Goal: Information Seeking & Learning: Learn about a topic

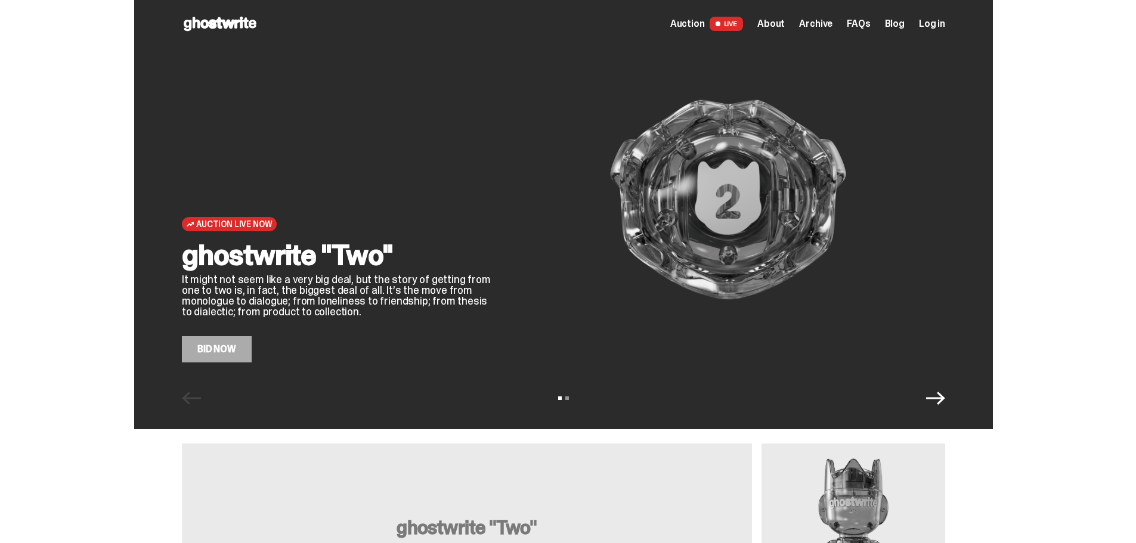
click at [236, 351] on link "Bid Now" at bounding box center [217, 349] width 70 height 26
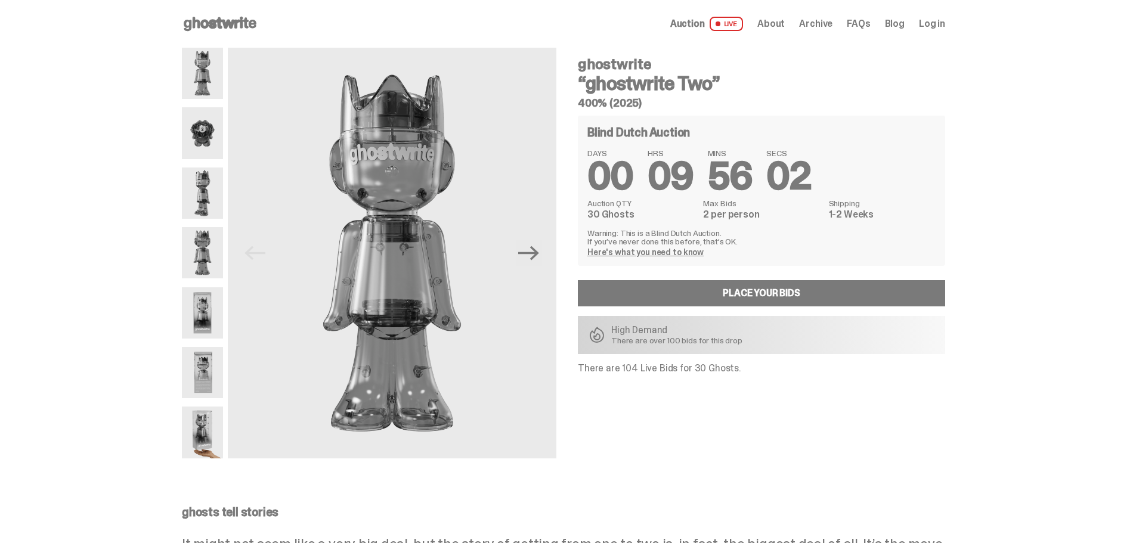
click at [635, 295] on link "Place your Bids" at bounding box center [761, 293] width 367 height 26
click at [227, 23] on use at bounding box center [220, 24] width 73 height 14
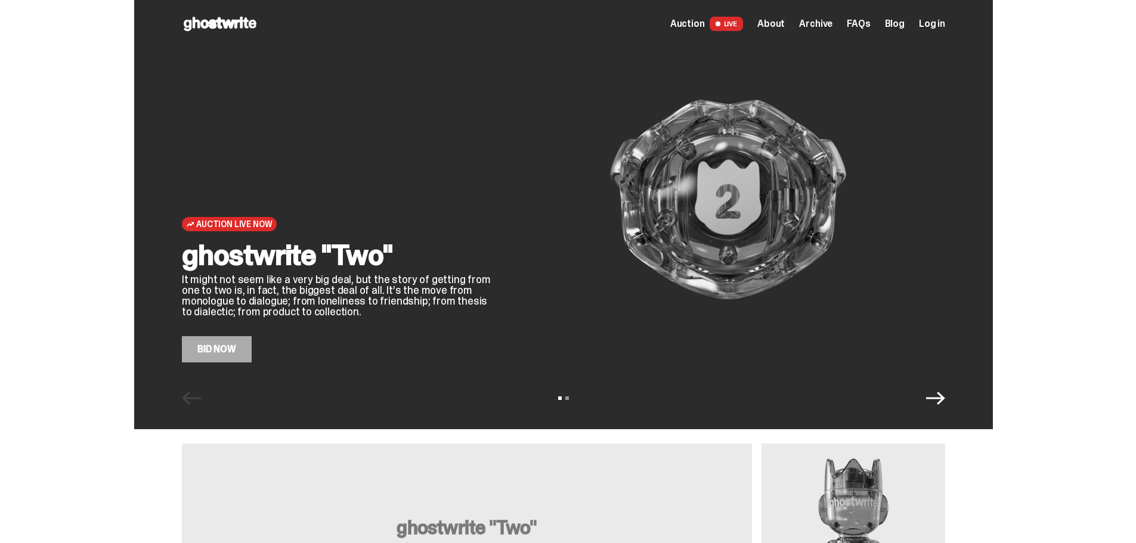
click at [720, 23] on span at bounding box center [717, 23] width 5 height 5
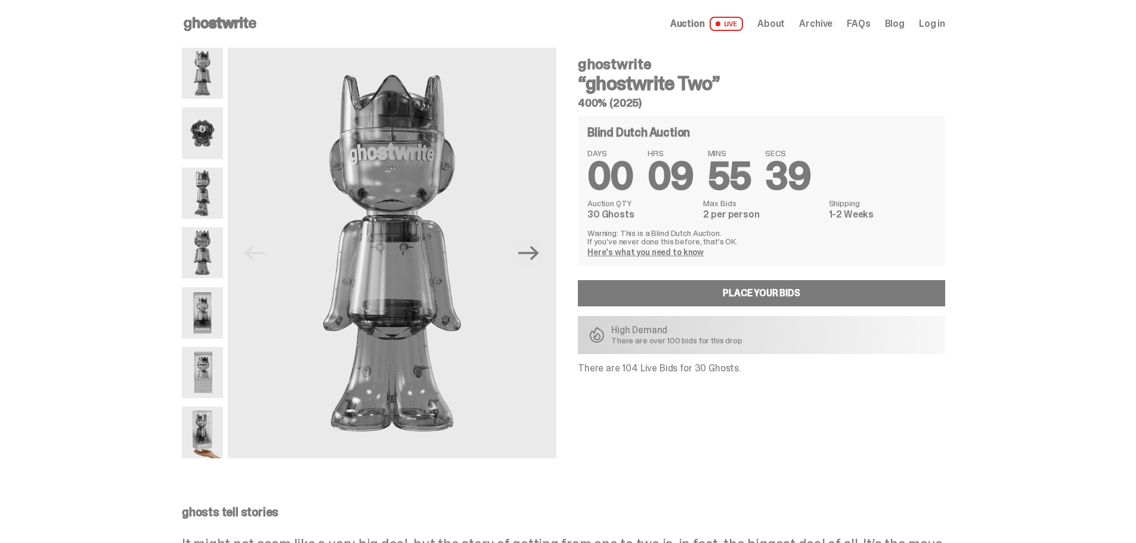
click at [705, 21] on span "Auction" at bounding box center [687, 24] width 35 height 10
click at [824, 20] on span "Archive" at bounding box center [815, 24] width 33 height 10
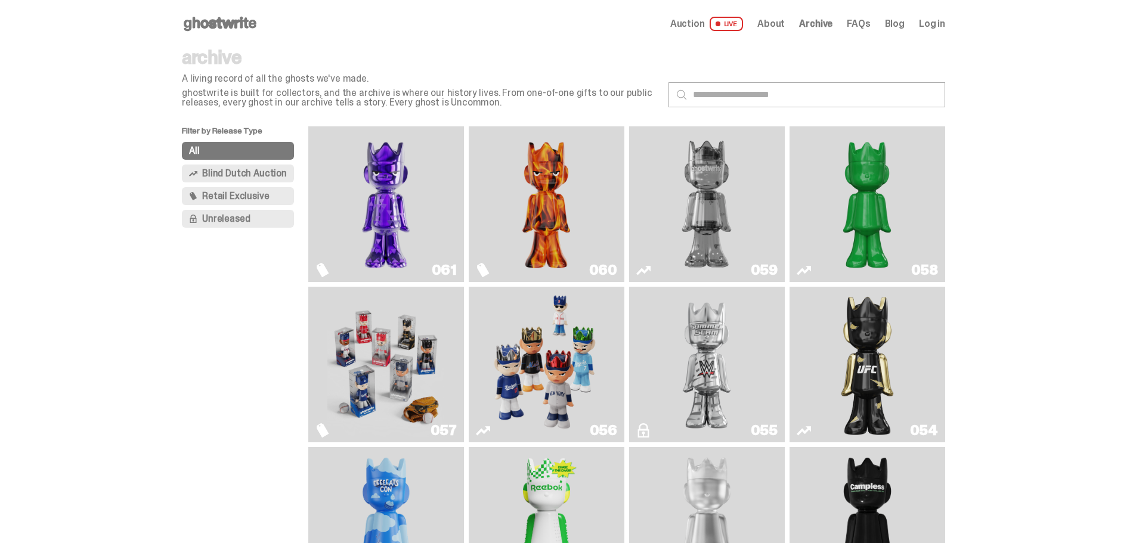
click at [524, 216] on img "Always On Fire" at bounding box center [546, 204] width 117 height 146
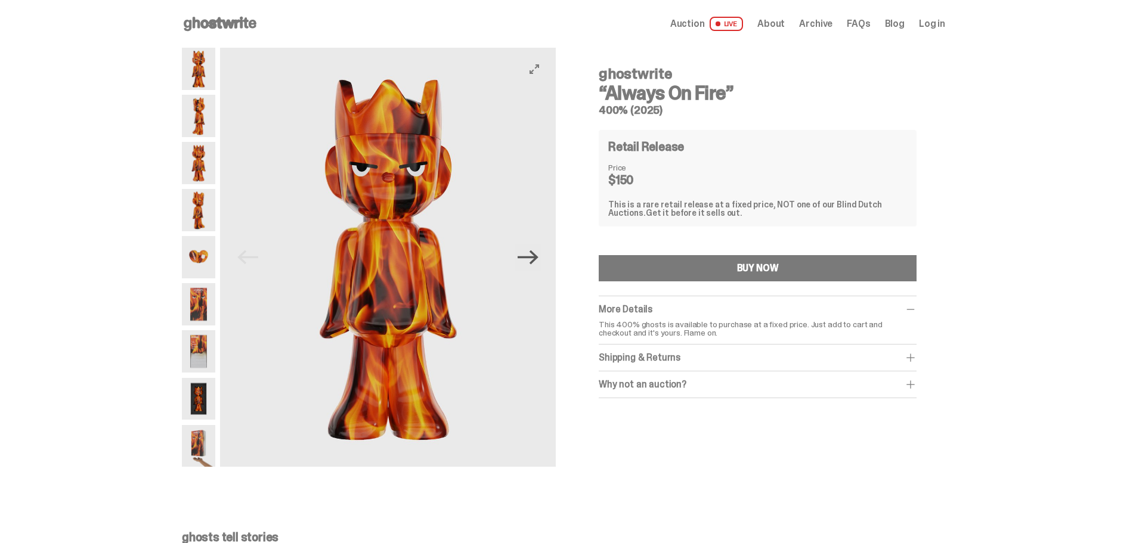
click at [534, 263] on icon "Next" at bounding box center [528, 257] width 21 height 21
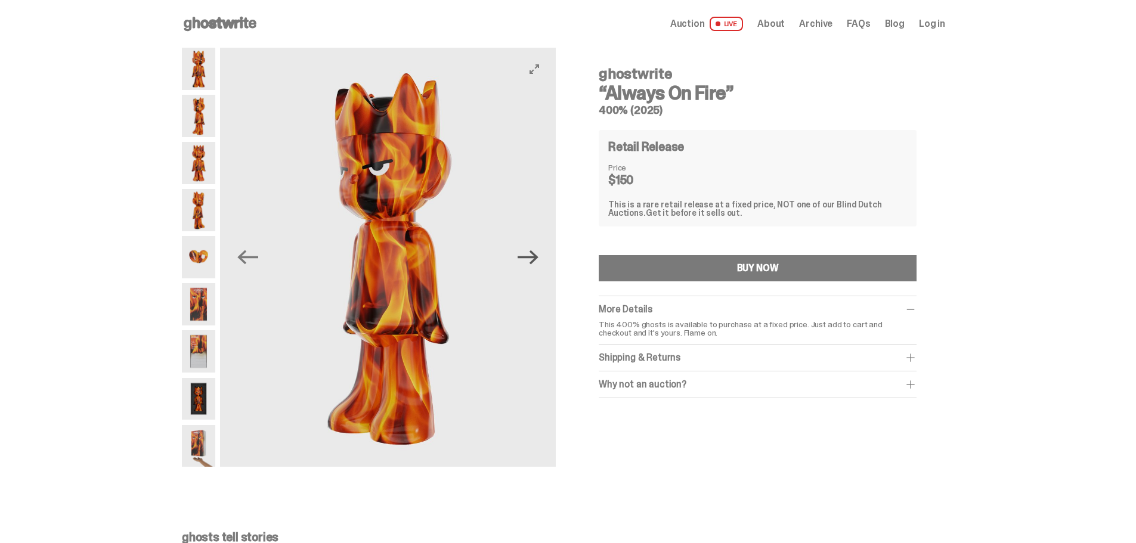
click at [534, 263] on icon "Next" at bounding box center [528, 257] width 21 height 21
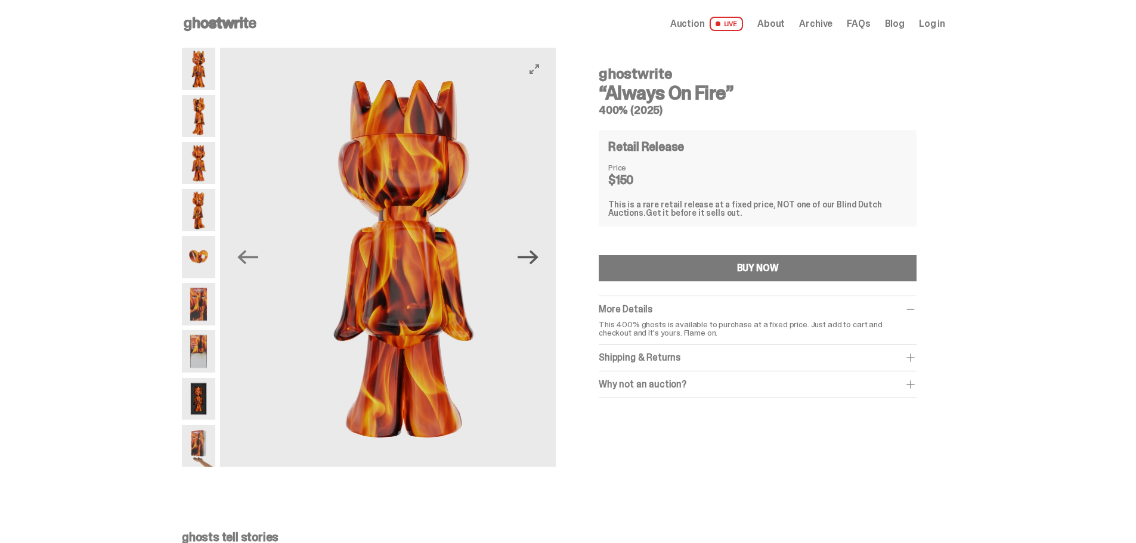
click at [534, 263] on icon "Next" at bounding box center [528, 257] width 21 height 21
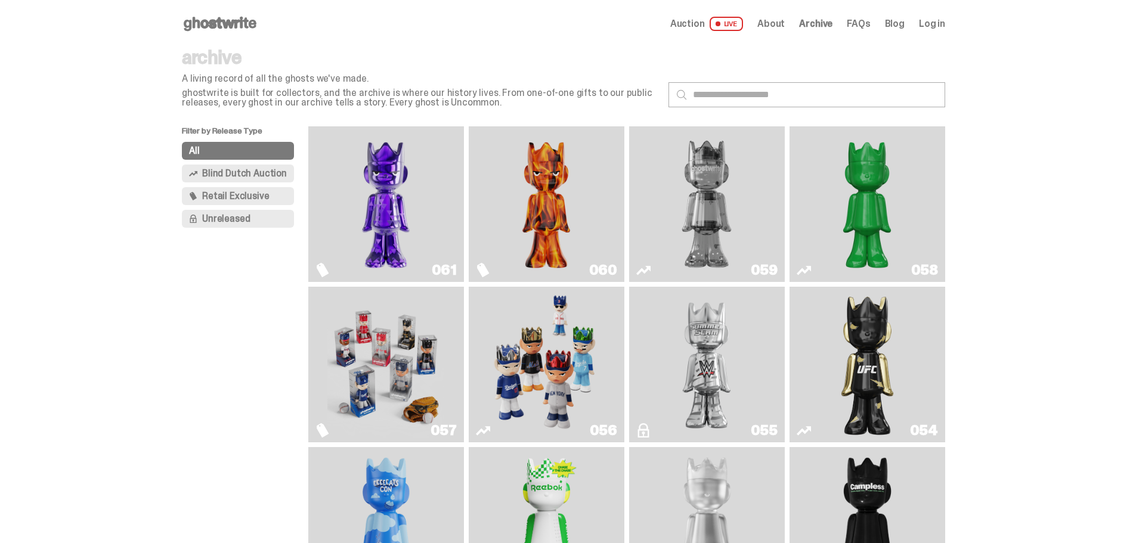
click at [416, 190] on img "Fantasy" at bounding box center [385, 204] width 117 height 146
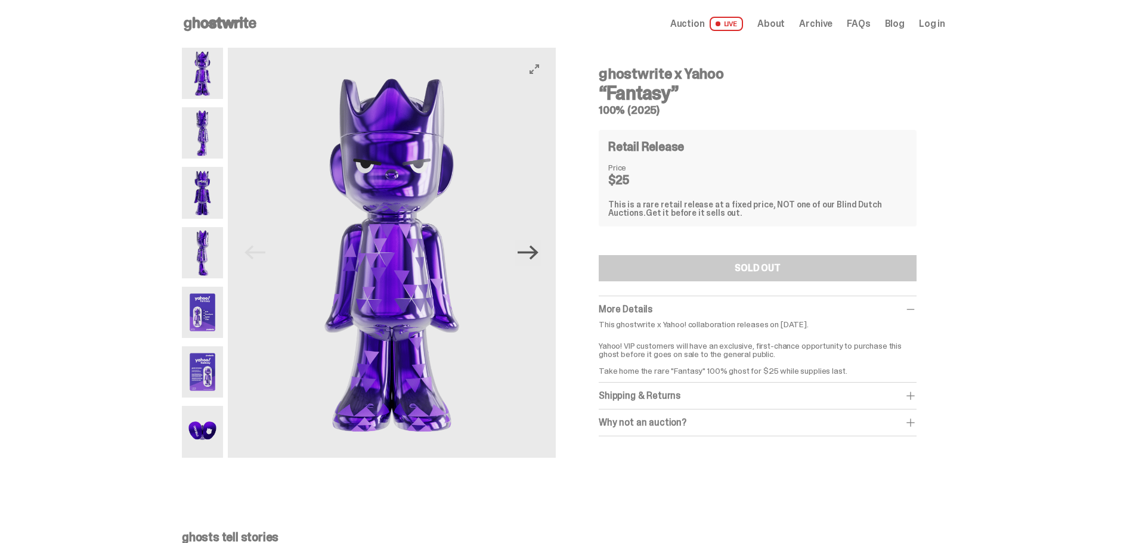
click at [534, 255] on icon "Next" at bounding box center [528, 252] width 21 height 21
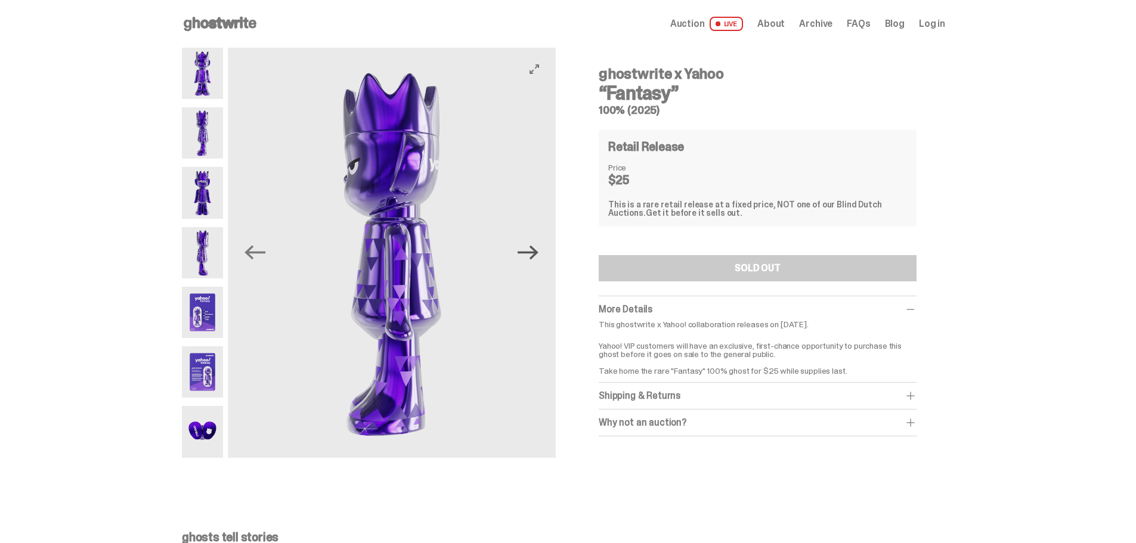
click at [534, 255] on icon "Next" at bounding box center [528, 252] width 21 height 21
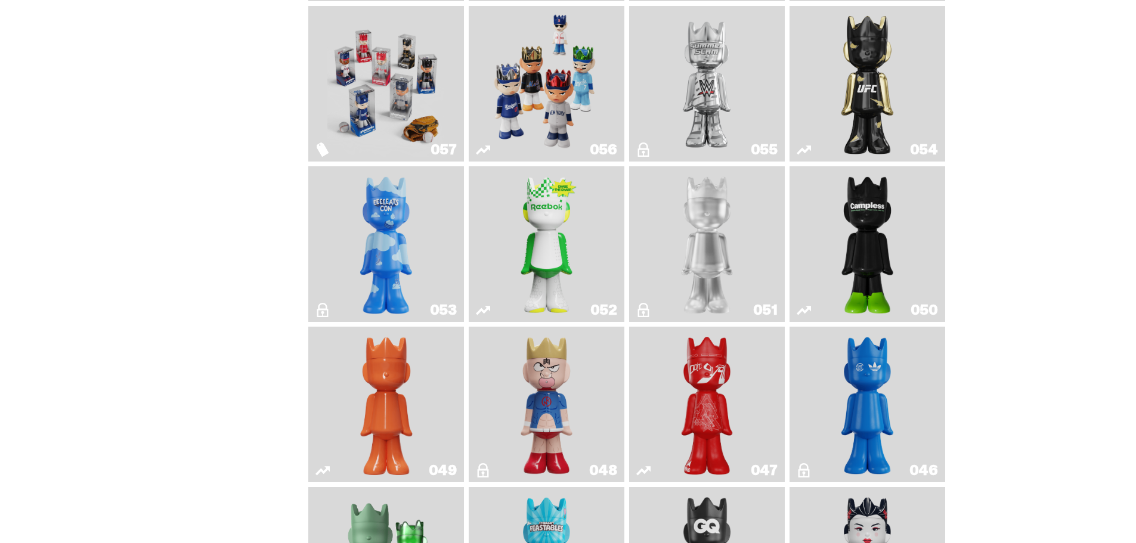
scroll to position [298, 0]
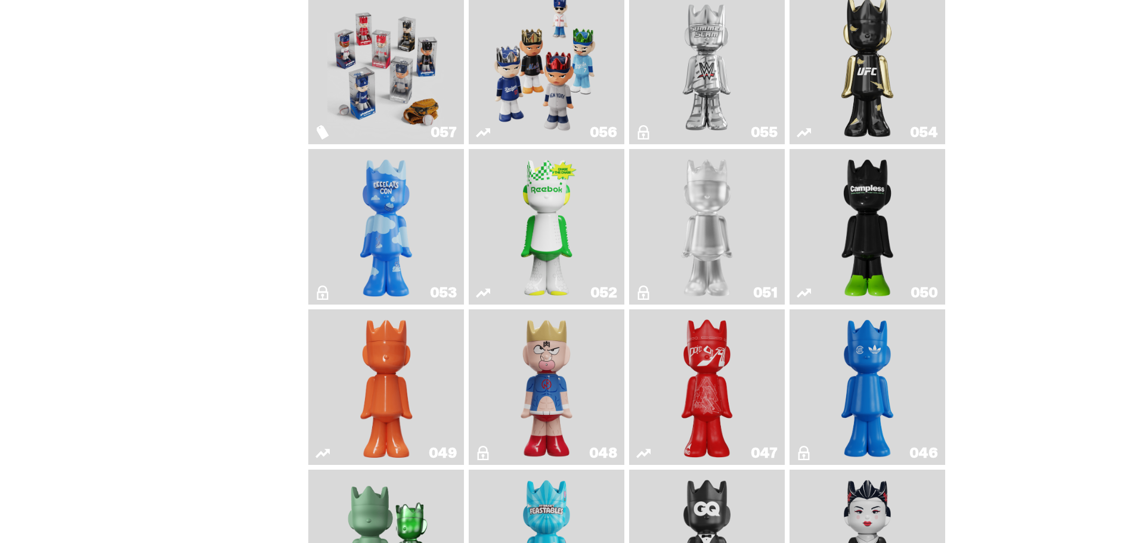
click at [861, 369] on img "ComplexCon HK" at bounding box center [867, 387] width 63 height 146
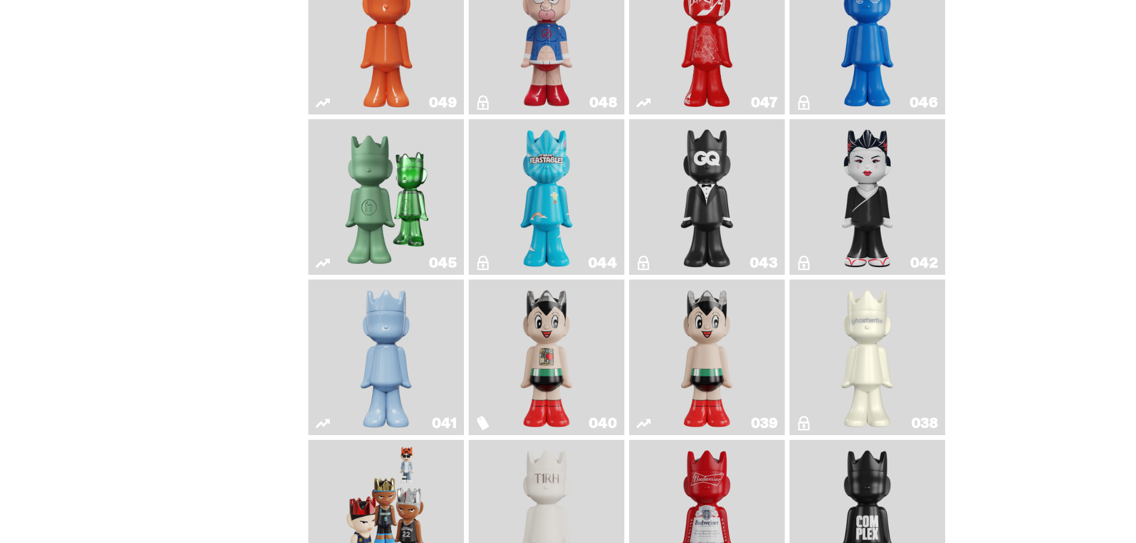
scroll to position [656, 0]
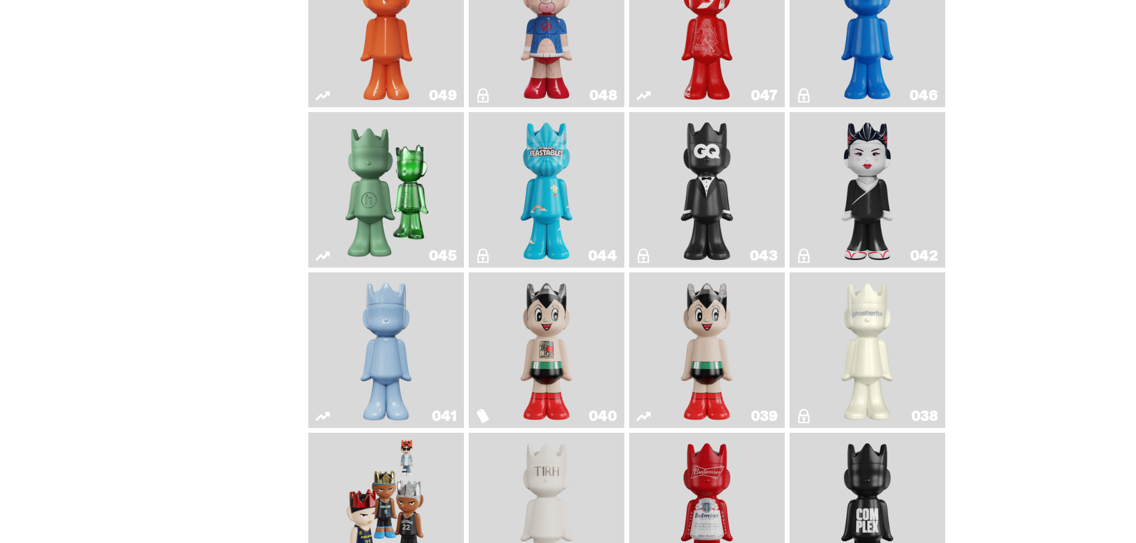
click at [380, 206] on img "Present" at bounding box center [386, 190] width 101 height 146
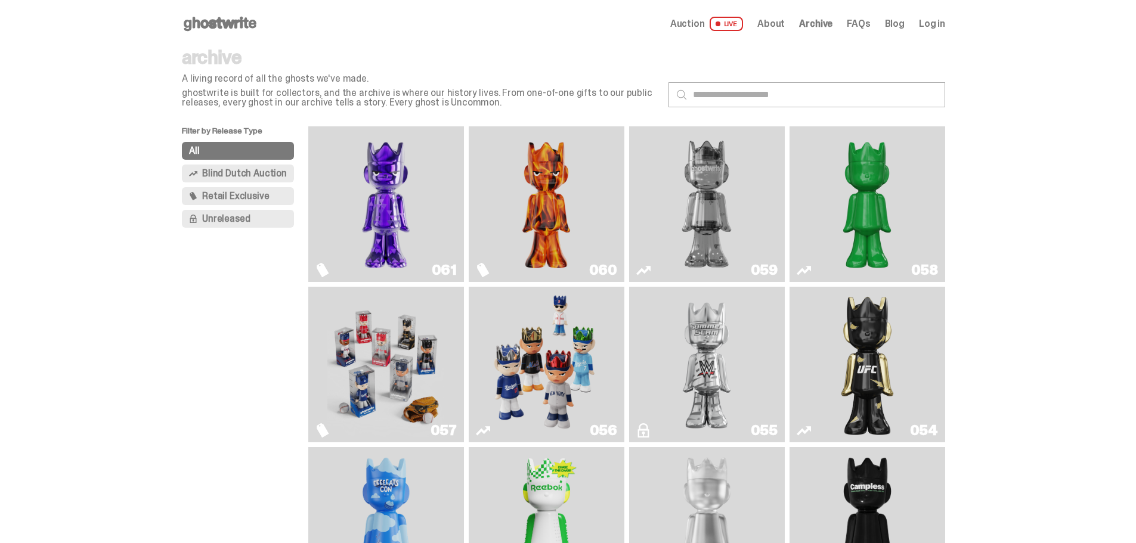
click at [781, 28] on span "About" at bounding box center [770, 24] width 27 height 10
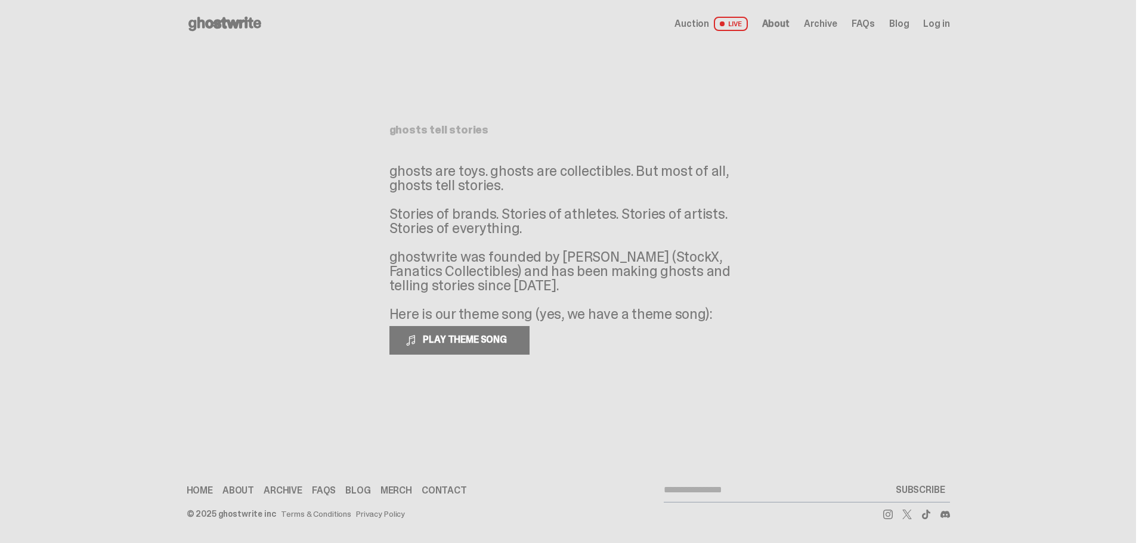
click at [224, 29] on icon at bounding box center [225, 23] width 76 height 19
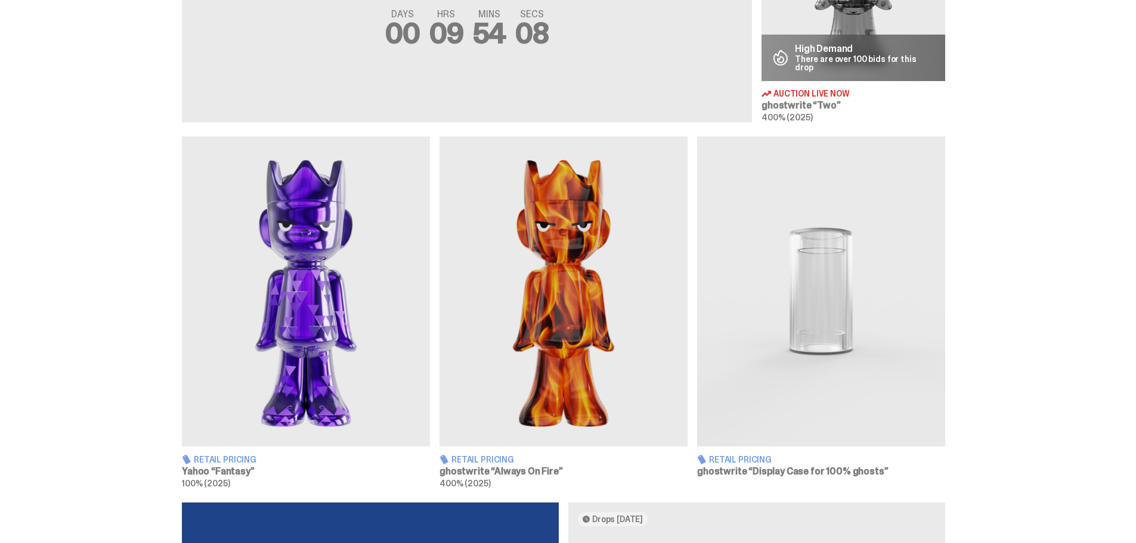
scroll to position [596, 0]
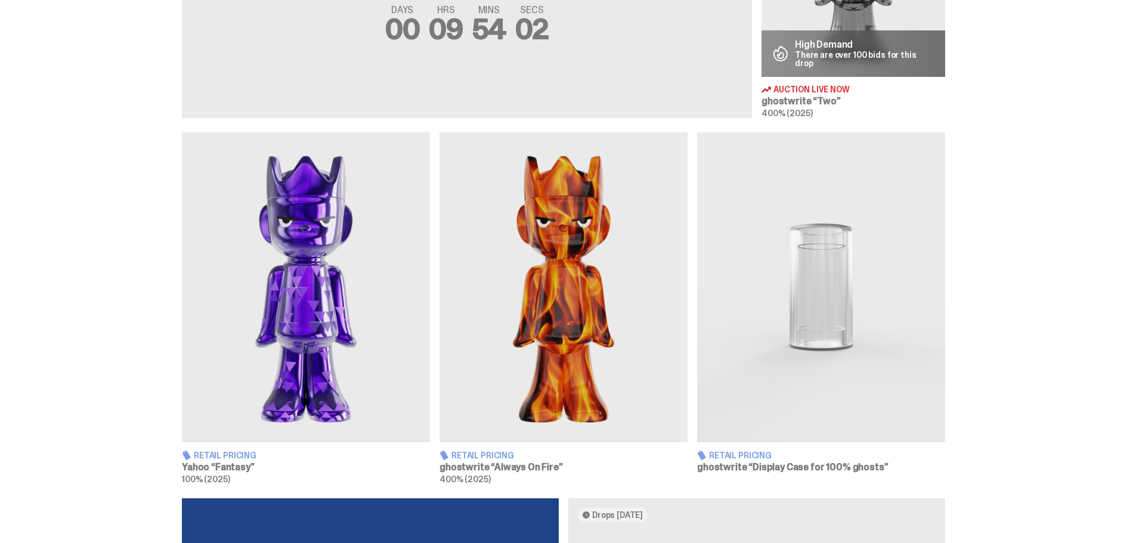
click at [856, 256] on img at bounding box center [821, 287] width 248 height 310
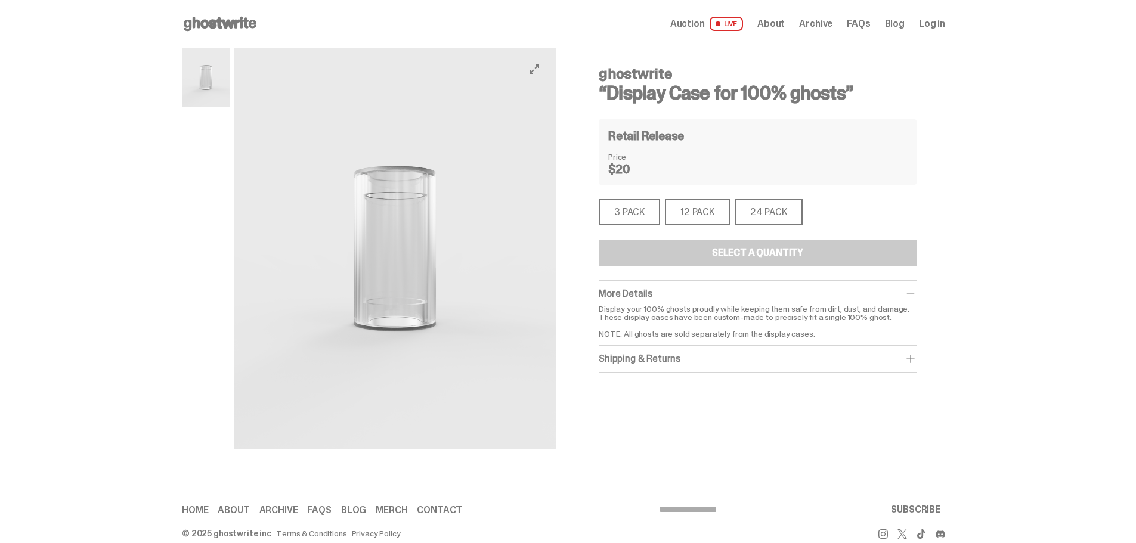
click at [375, 256] on img at bounding box center [394, 249] width 321 height 402
click at [652, 209] on div "3 PACK" at bounding box center [629, 212] width 61 height 26
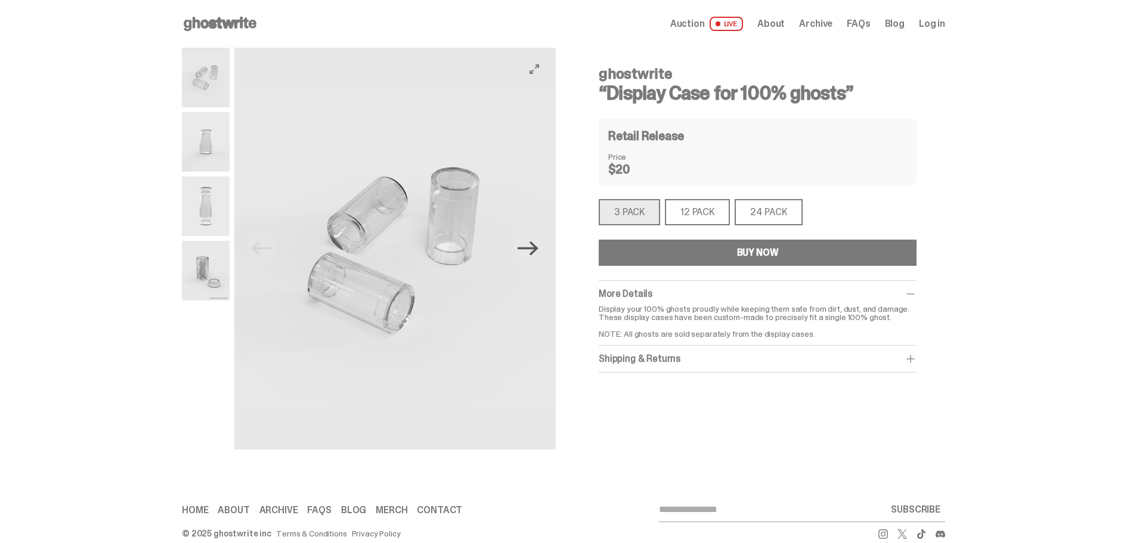
click at [539, 248] on icon "Next" at bounding box center [528, 249] width 21 height 14
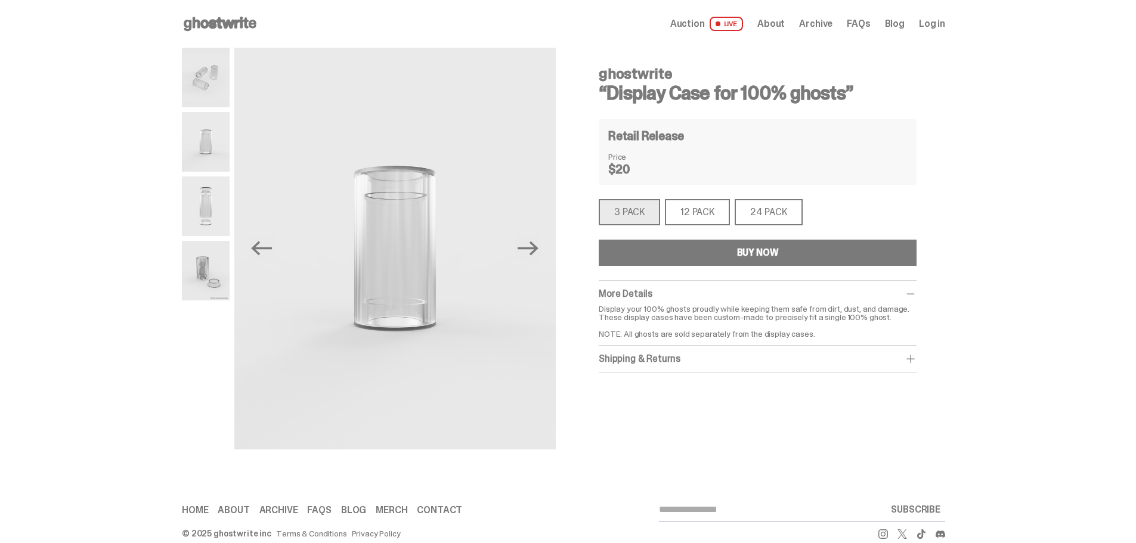
click at [705, 202] on div "12 PACK" at bounding box center [697, 212] width 65 height 26
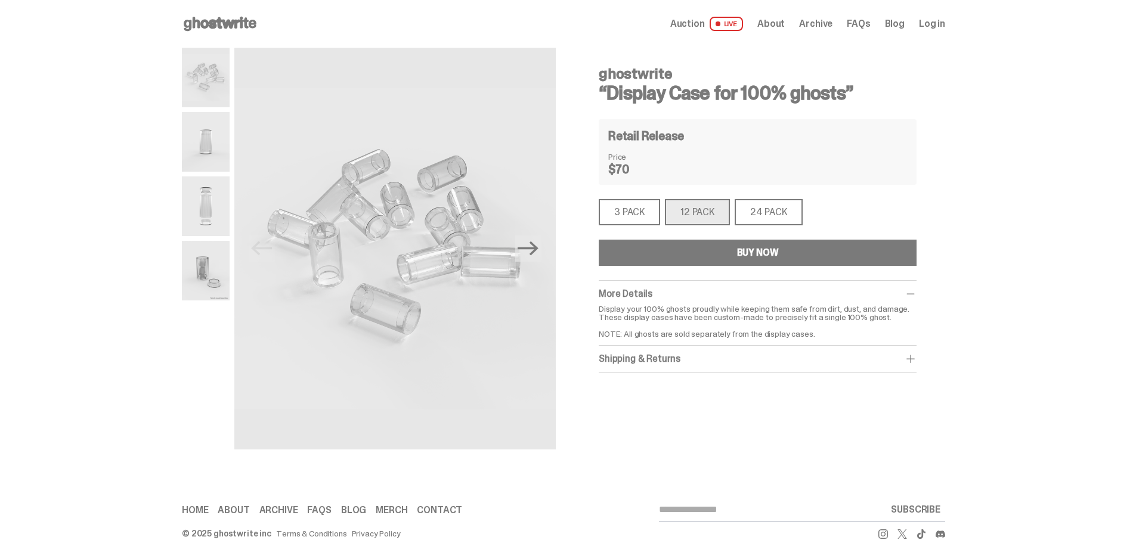
click at [638, 209] on div "3 PACK" at bounding box center [629, 212] width 61 height 26
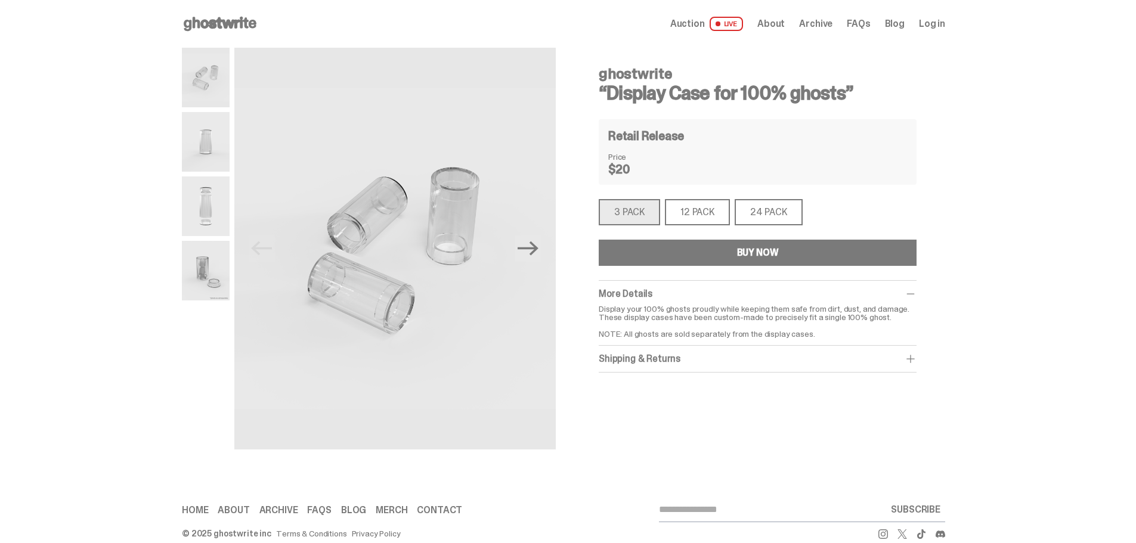
click at [216, 150] on img at bounding box center [206, 142] width 48 height 60
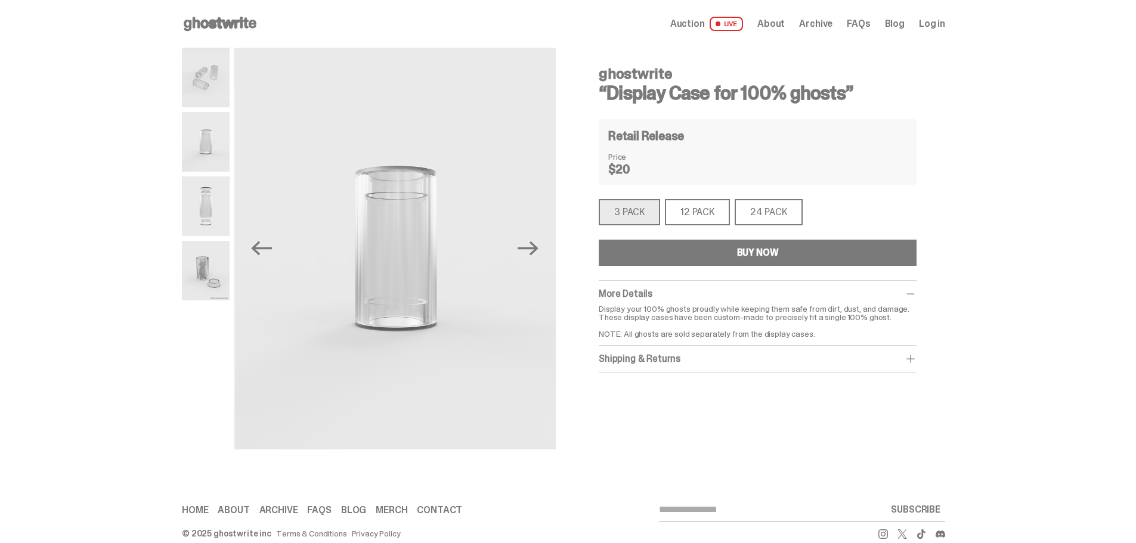
click at [208, 199] on img at bounding box center [206, 207] width 48 height 60
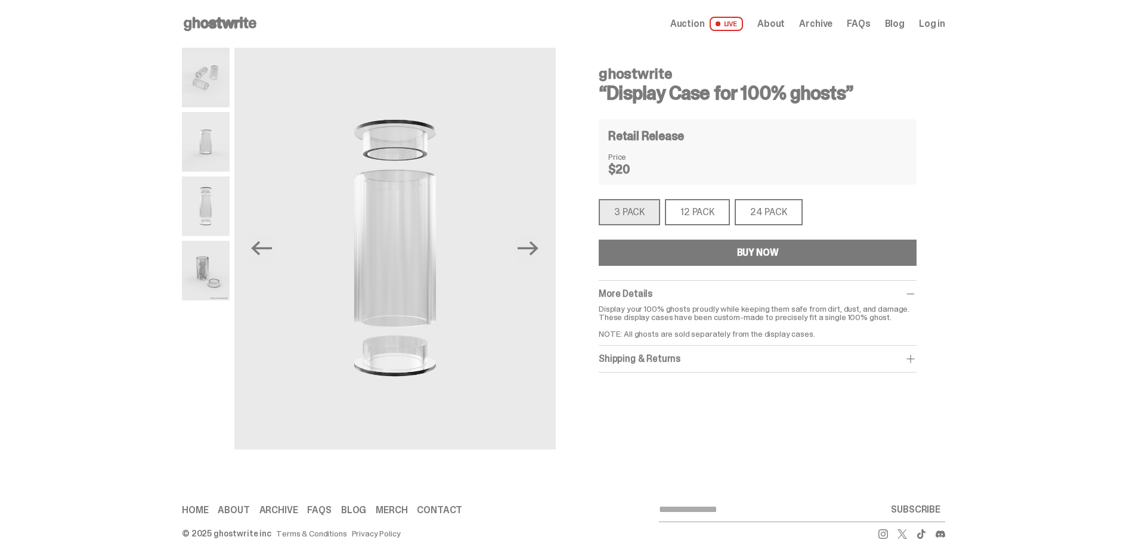
click at [208, 284] on img at bounding box center [206, 271] width 48 height 60
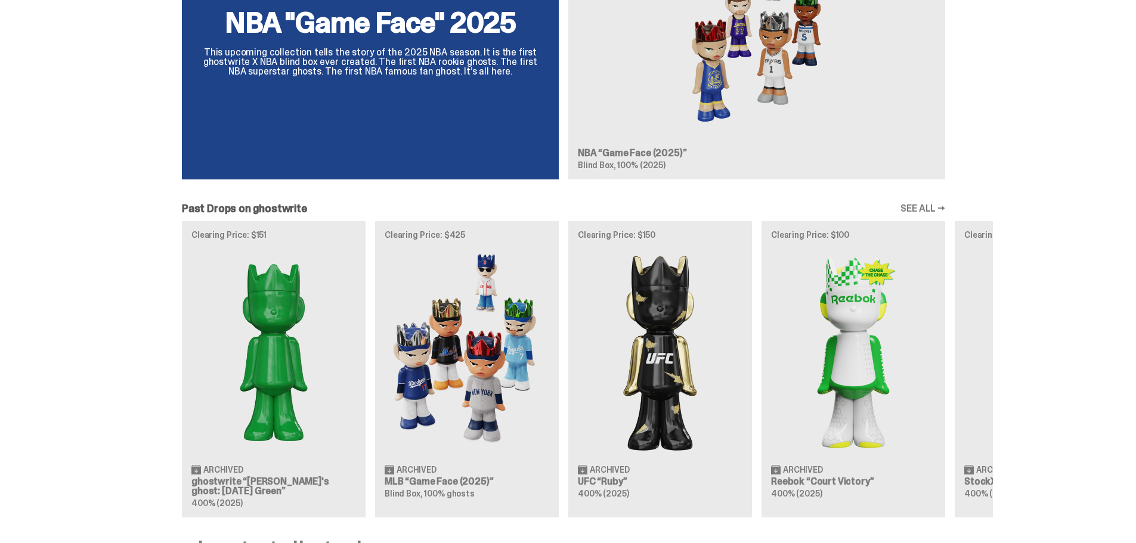
scroll to position [1193, 0]
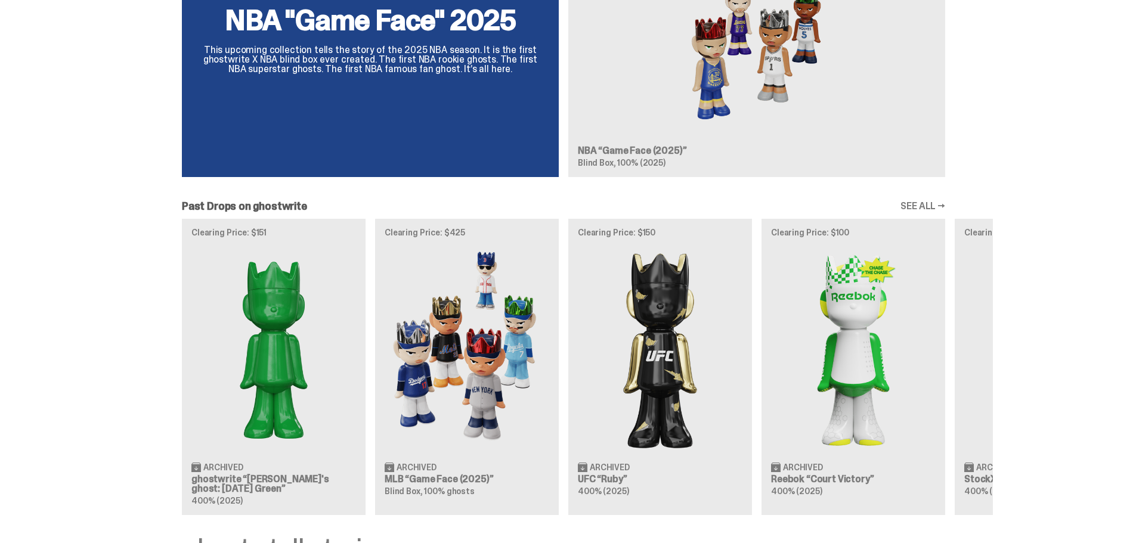
click at [908, 329] on div "Clearing Price: $151 Archived ghostwrite “Schrödinger's ghost: Sunday Green” 40…" at bounding box center [563, 367] width 859 height 296
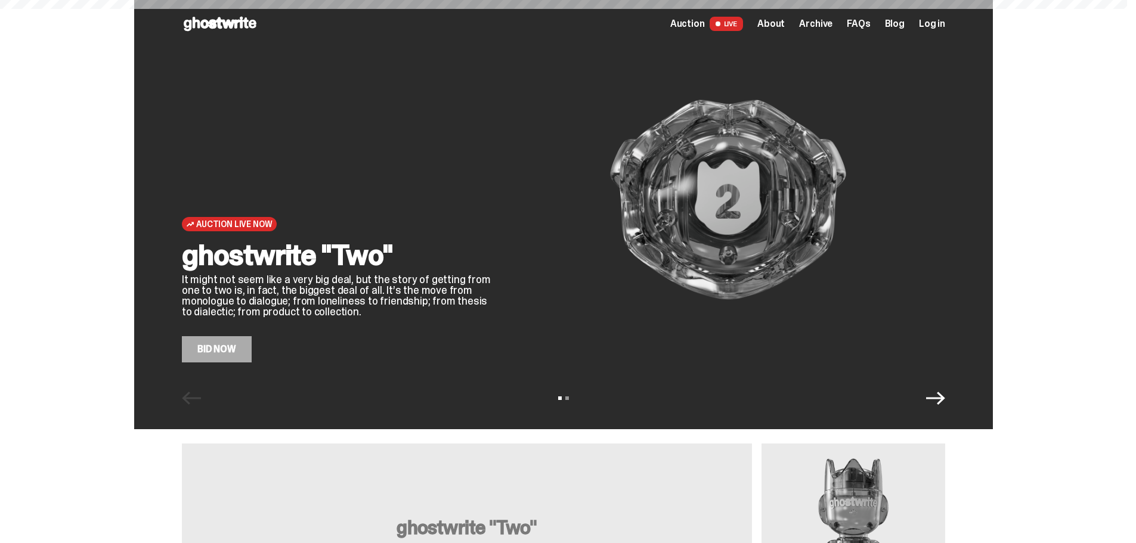
scroll to position [1193, 0]
